Goal: Information Seeking & Learning: Learn about a topic

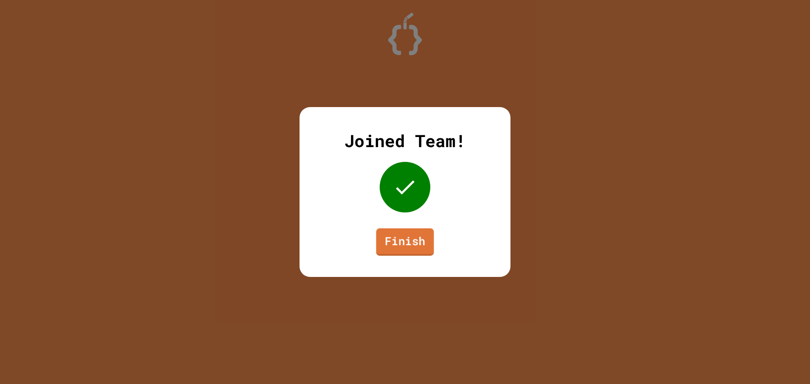
click at [414, 251] on link "Finish" at bounding box center [405, 242] width 58 height 27
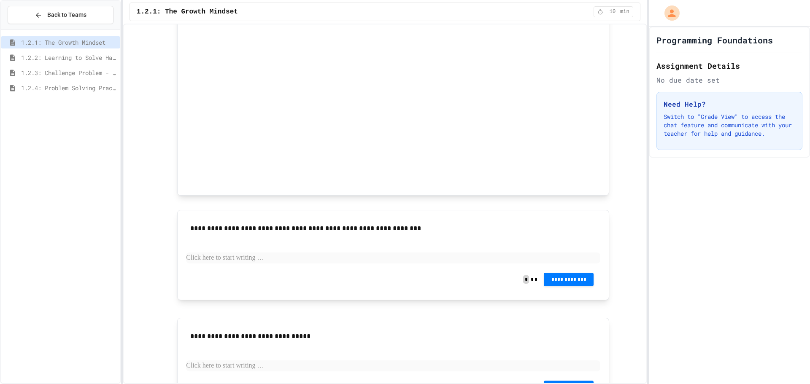
scroll to position [483, 0]
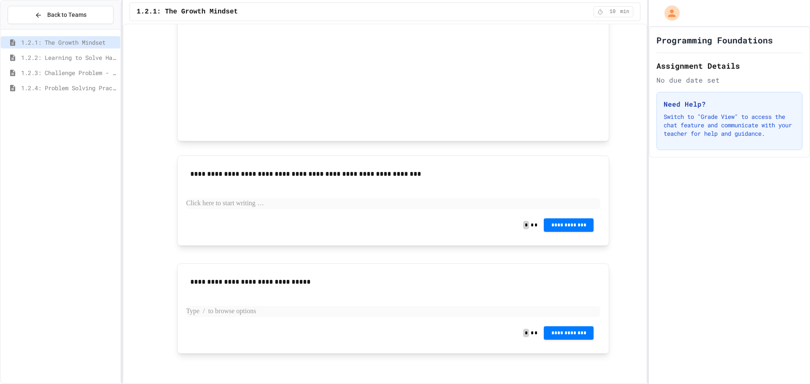
click at [280, 313] on p at bounding box center [393, 311] width 414 height 11
click at [230, 208] on p at bounding box center [393, 203] width 414 height 11
click at [261, 205] on p at bounding box center [393, 203] width 414 height 11
click at [562, 226] on span "**********" at bounding box center [568, 224] width 36 height 7
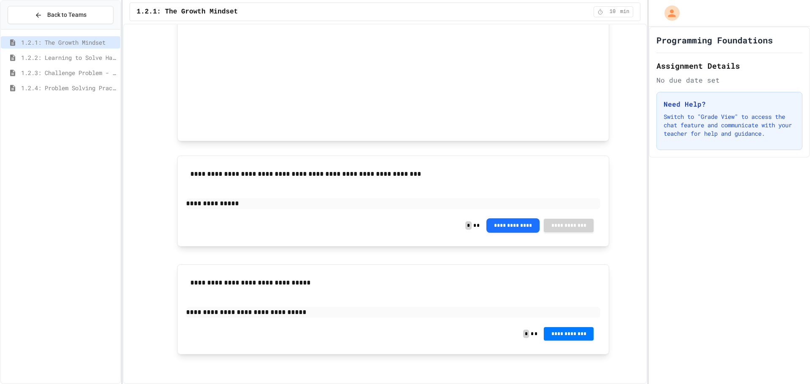
click at [572, 334] on span "**********" at bounding box center [568, 333] width 36 height 7
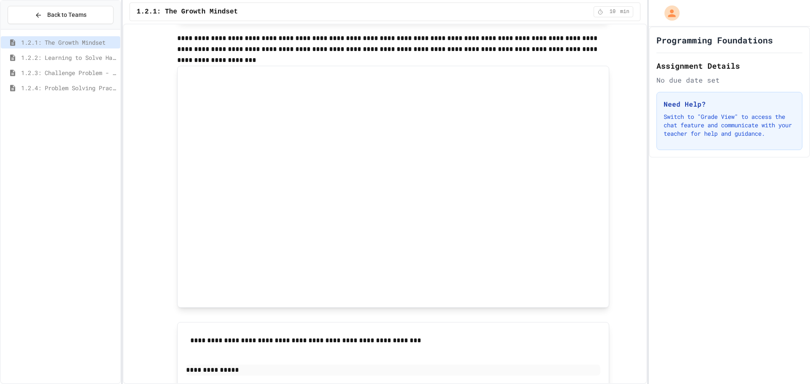
scroll to position [314, 0]
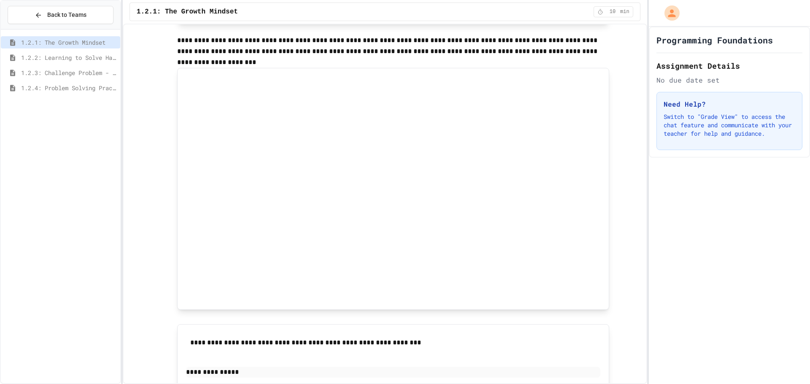
click at [634, 232] on div "**********" at bounding box center [385, 204] width 524 height 361
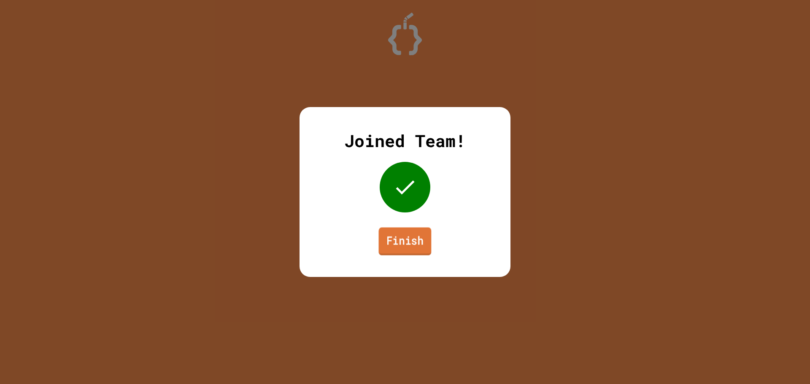
click at [410, 251] on link "Finish" at bounding box center [405, 242] width 53 height 28
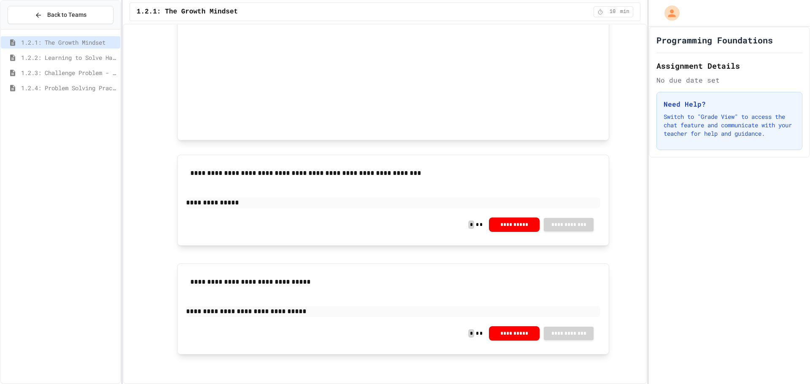
scroll to position [485, 0]
click at [518, 226] on button "**********" at bounding box center [514, 223] width 51 height 14
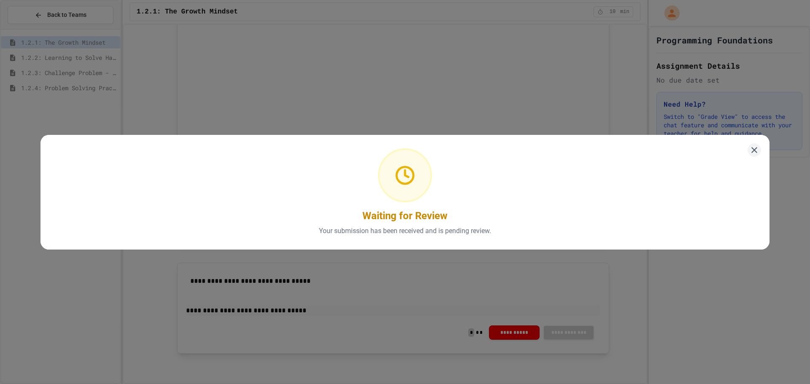
click at [741, 153] on div "Waiting for Review Your submission has been received and is pending review." at bounding box center [404, 192] width 729 height 115
click at [752, 145] on icon at bounding box center [754, 150] width 11 height 11
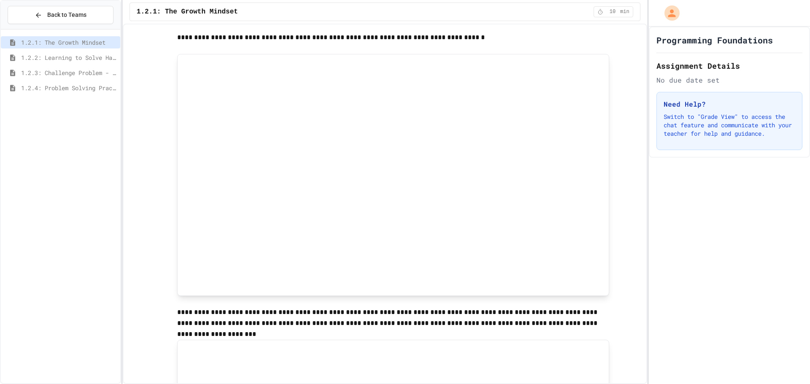
scroll to position [0, 0]
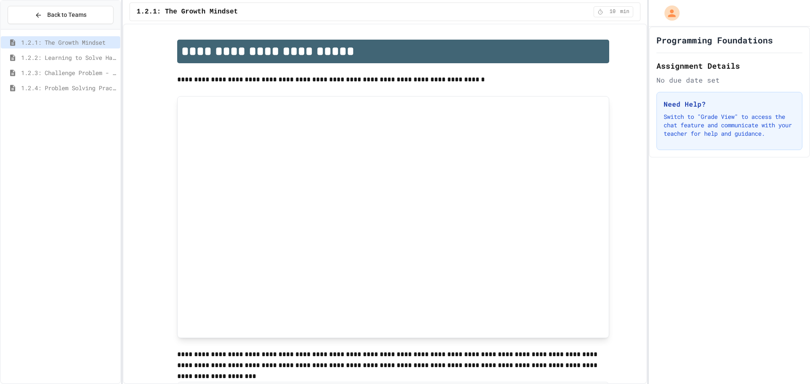
click at [24, 56] on span "1.2.2: Learning to Solve Hard Problems" at bounding box center [69, 57] width 96 height 9
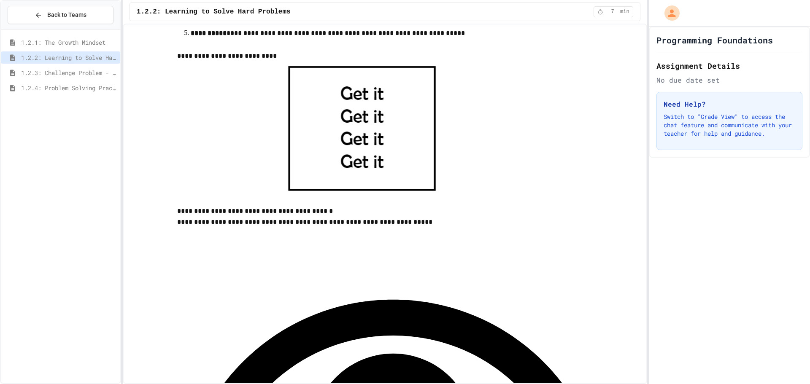
scroll to position [295, 0]
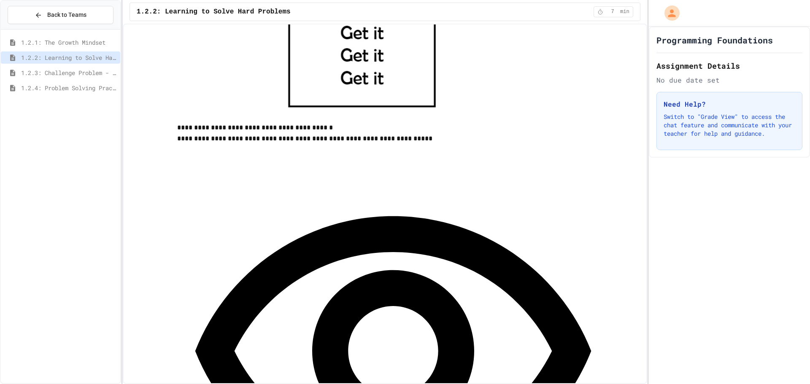
scroll to position [422, 0]
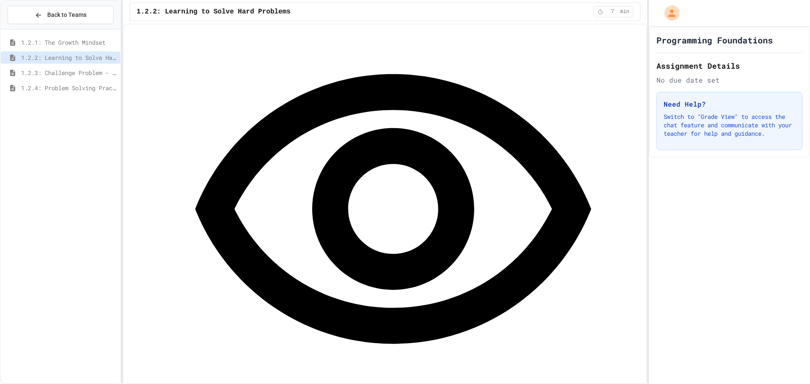
scroll to position [675, 0]
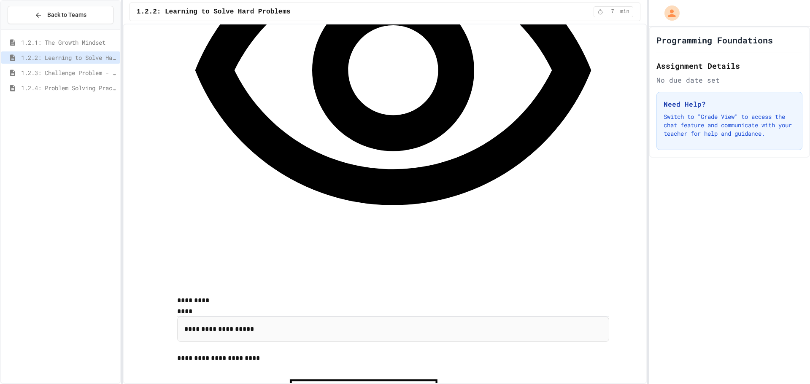
scroll to position [717, 0]
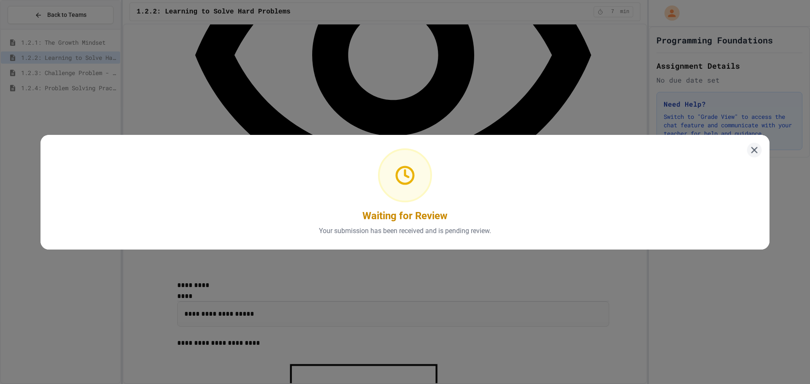
click at [738, 156] on div "Waiting for Review Your submission has been received and is pending review." at bounding box center [404, 192] width 729 height 115
click at [753, 149] on icon at bounding box center [754, 150] width 11 height 11
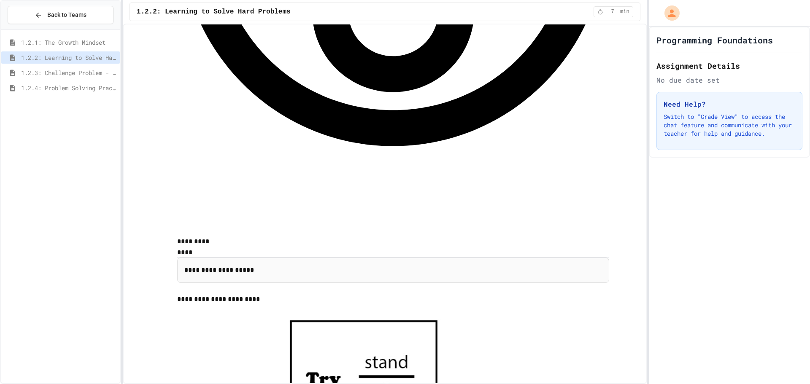
scroll to position [844, 0]
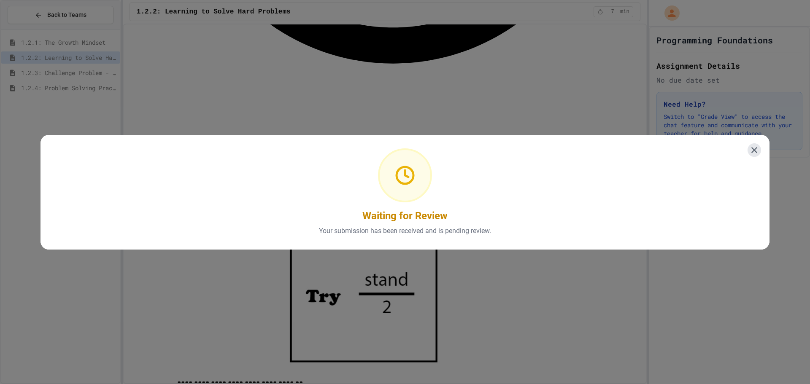
click at [749, 147] on icon at bounding box center [754, 150] width 10 height 10
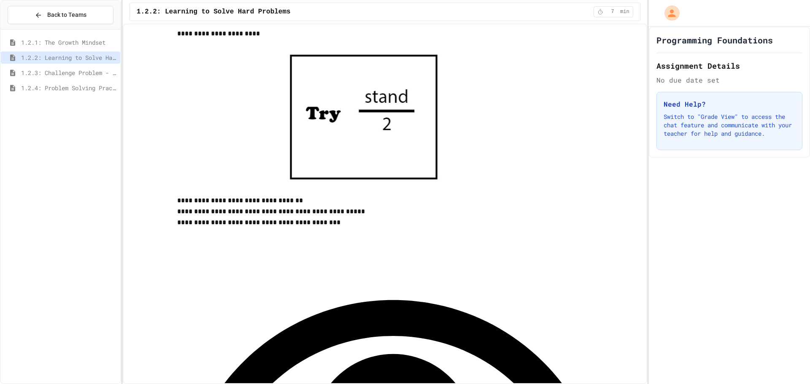
scroll to position [1031, 0]
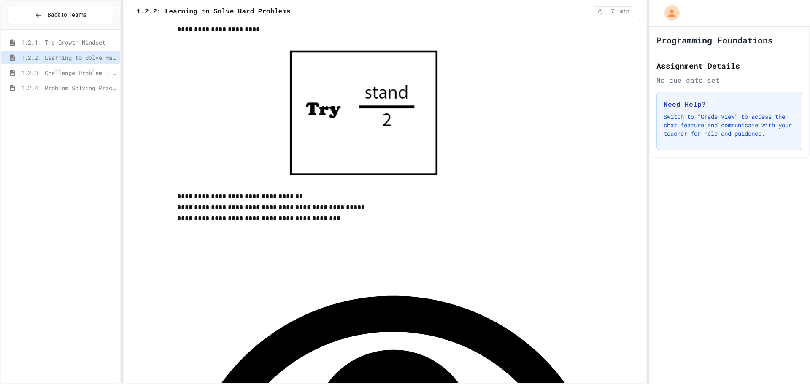
click at [57, 77] on span "1.2.3: Challenge Problem - The Bridge" at bounding box center [69, 72] width 96 height 9
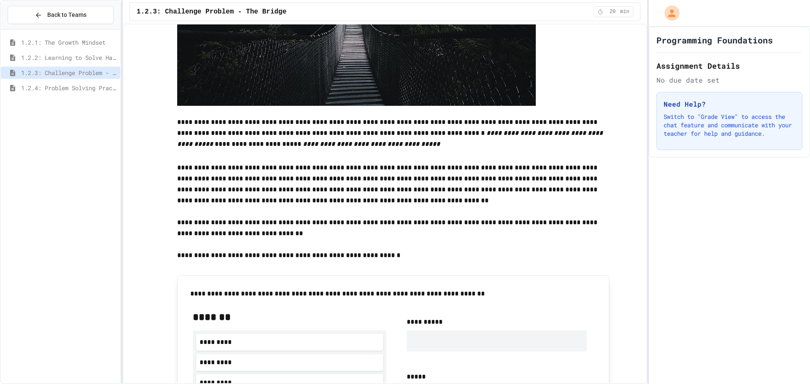
scroll to position [232, 0]
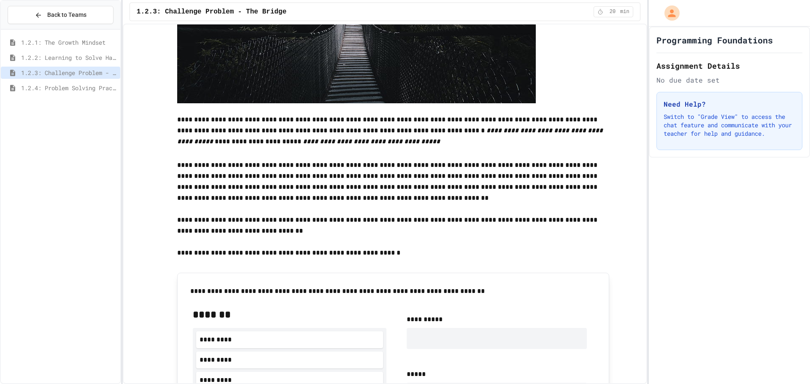
click at [388, 216] on p "**********" at bounding box center [393, 226] width 432 height 22
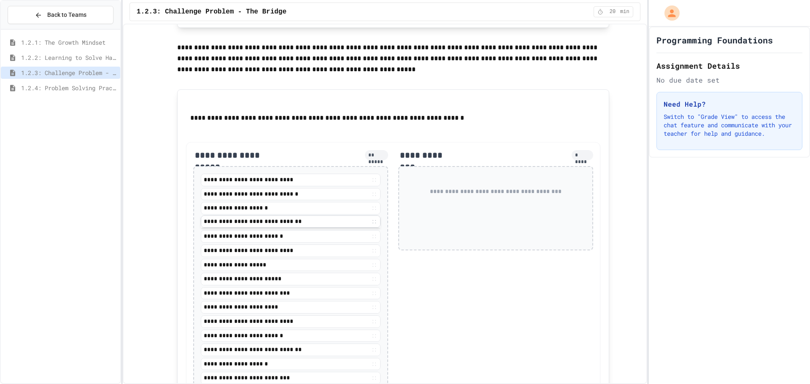
scroll to position [822, 0]
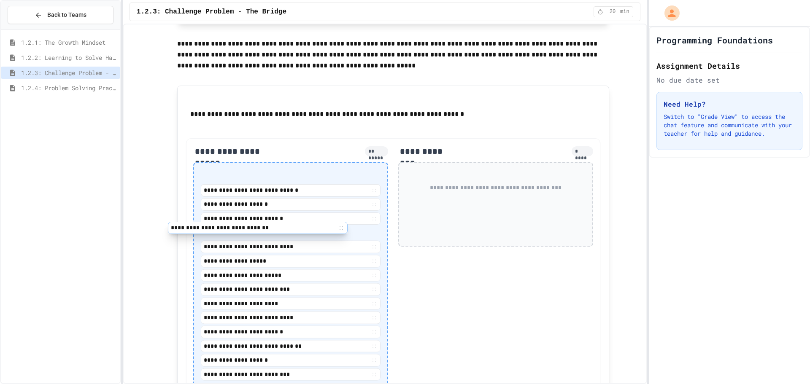
drag, startPoint x: 322, startPoint y: 222, endPoint x: 302, endPoint y: 228, distance: 20.7
click at [302, 230] on div "**********" at bounding box center [291, 275] width 180 height 211
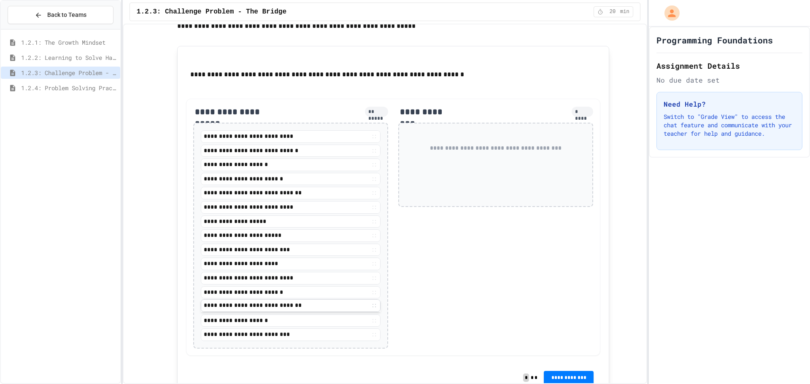
scroll to position [907, 0]
